Goal: Information Seeking & Learning: Learn about a topic

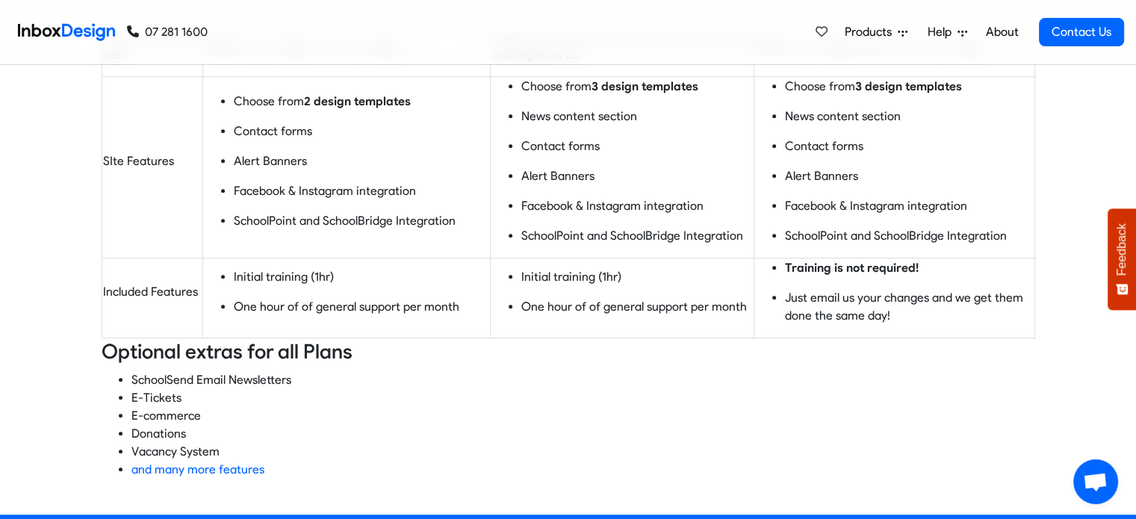
scroll to position [897, 0]
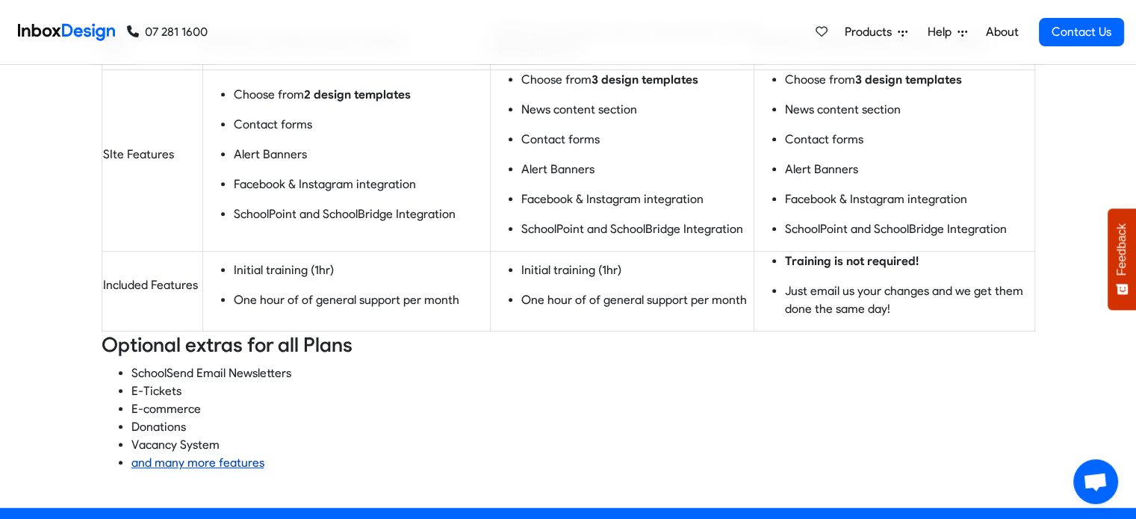
click at [211, 461] on link "and many more features" at bounding box center [198, 463] width 133 height 14
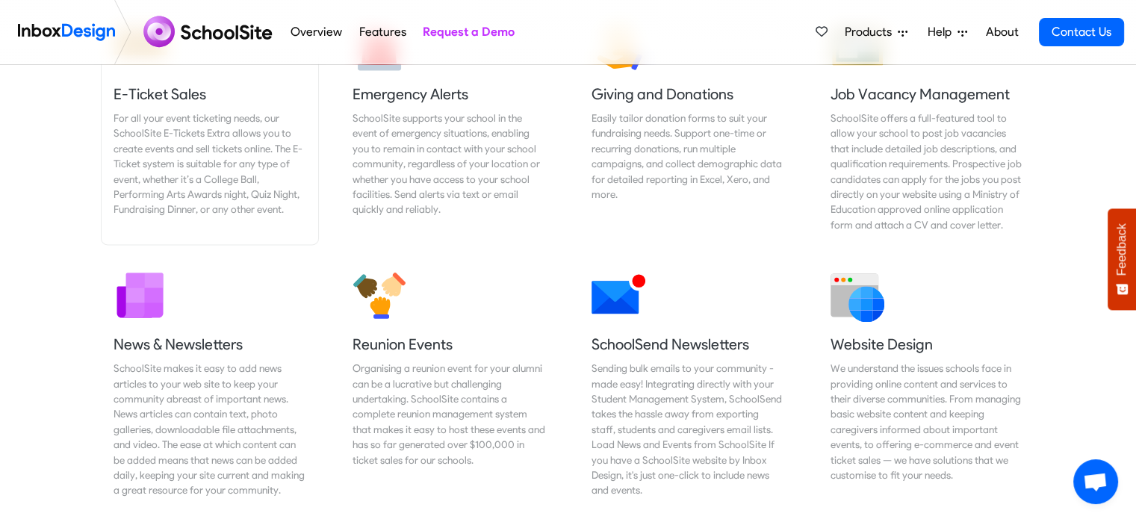
scroll to position [2316, 0]
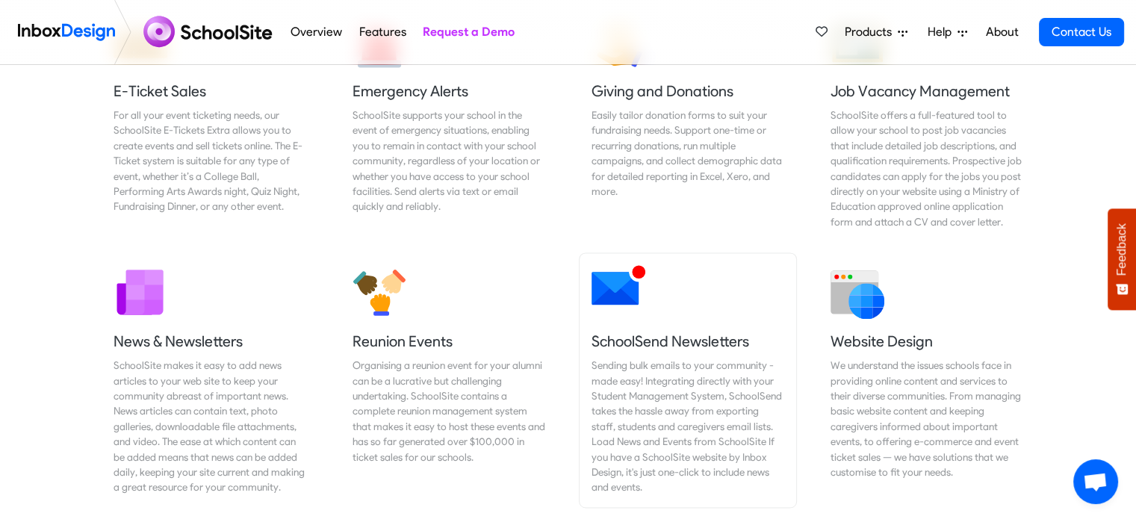
click at [678, 330] on link "SchoolSend Newsletters Sending bulk emails to your community - made easy! Integ…" at bounding box center [688, 380] width 217 height 254
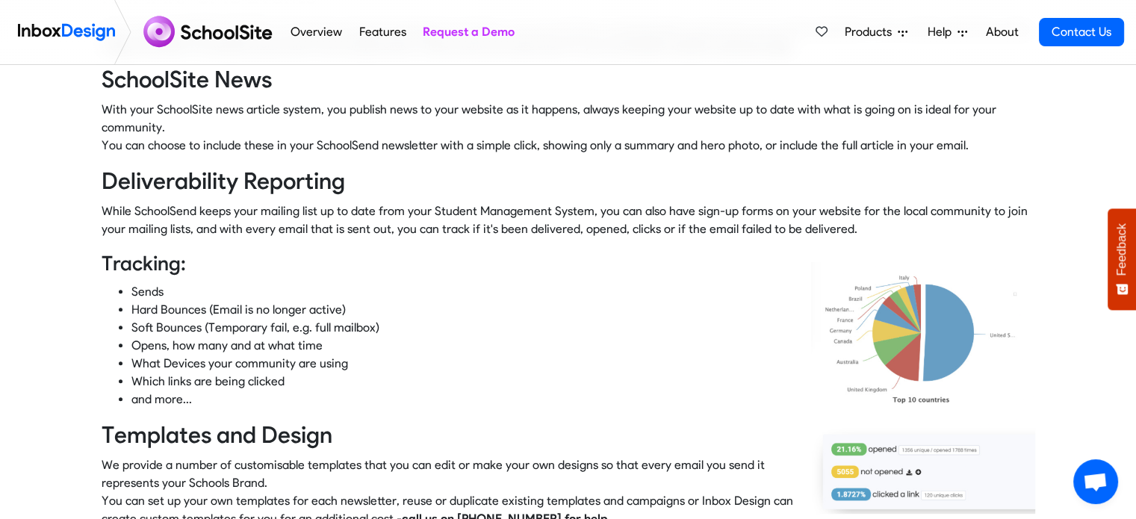
scroll to position [523, 0]
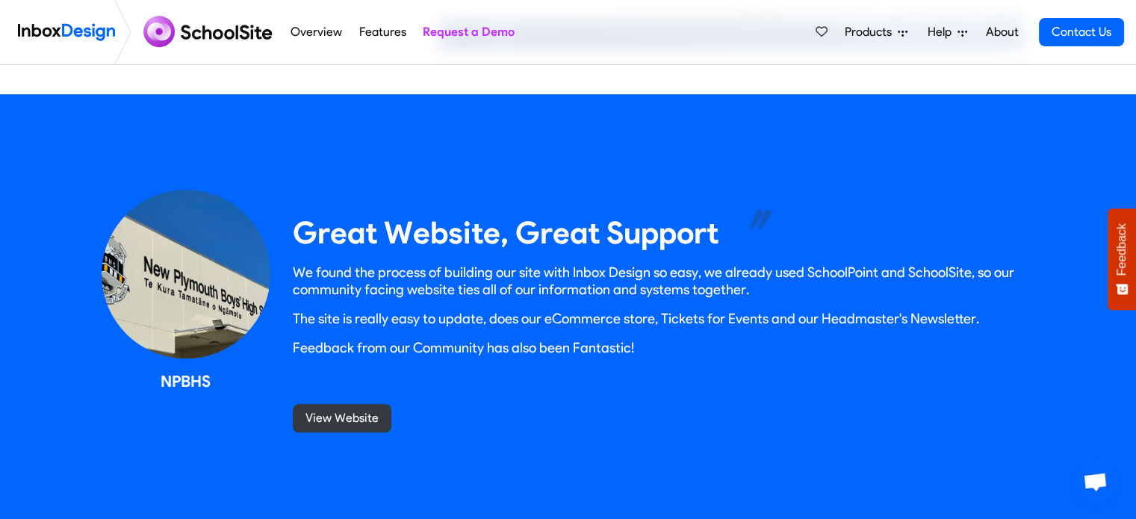
scroll to position [1345, 0]
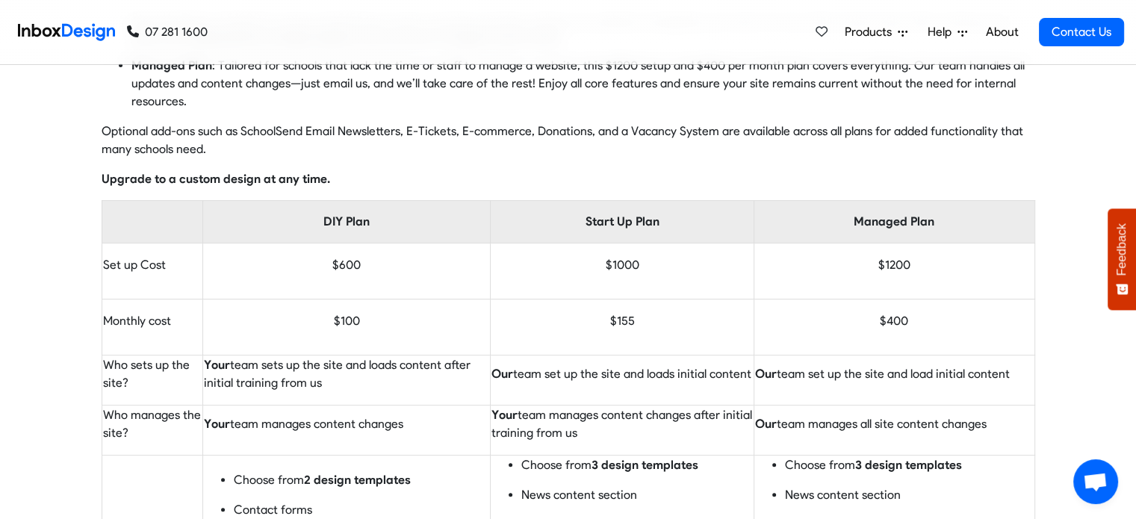
scroll to position [523, 0]
